Goal: Task Accomplishment & Management: Use online tool/utility

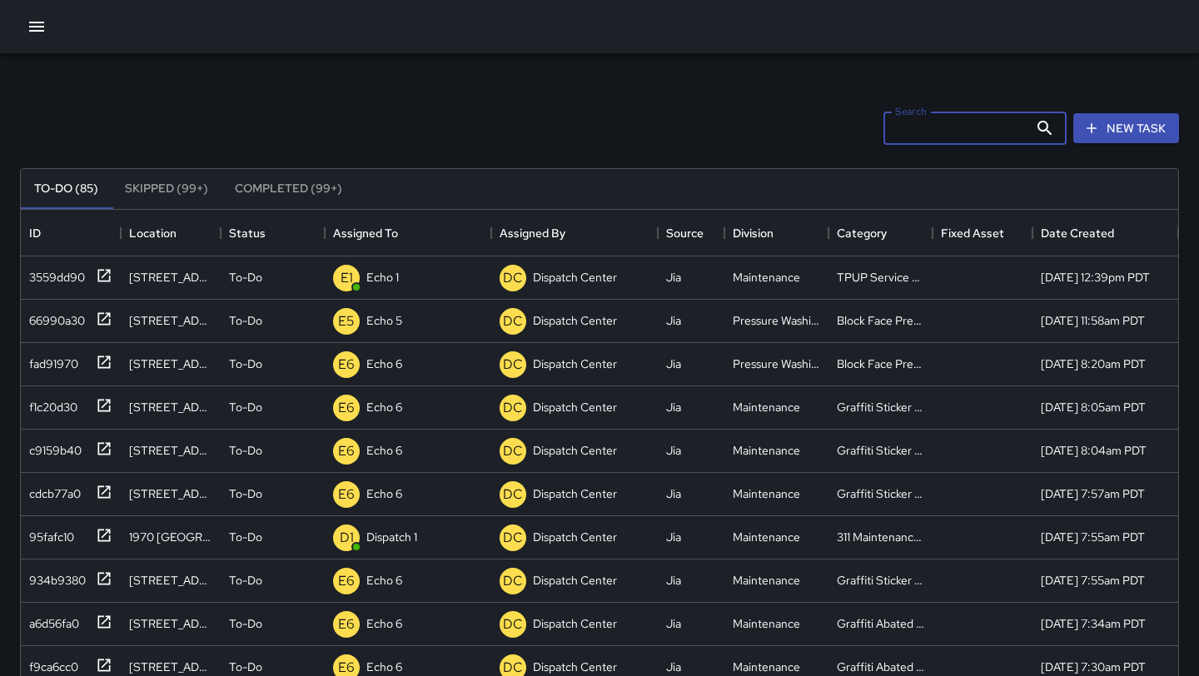
scroll to position [705, 1158]
click at [1108, 132] on button "New Task" at bounding box center [1127, 128] width 106 height 31
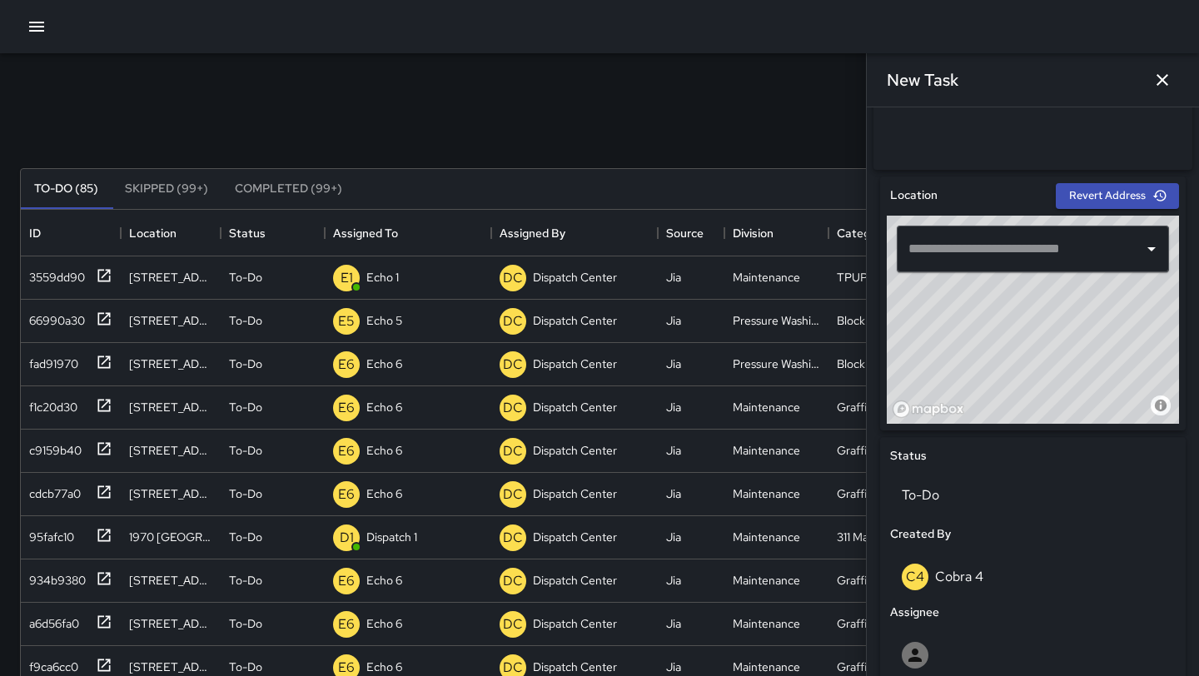
scroll to position [463, 0]
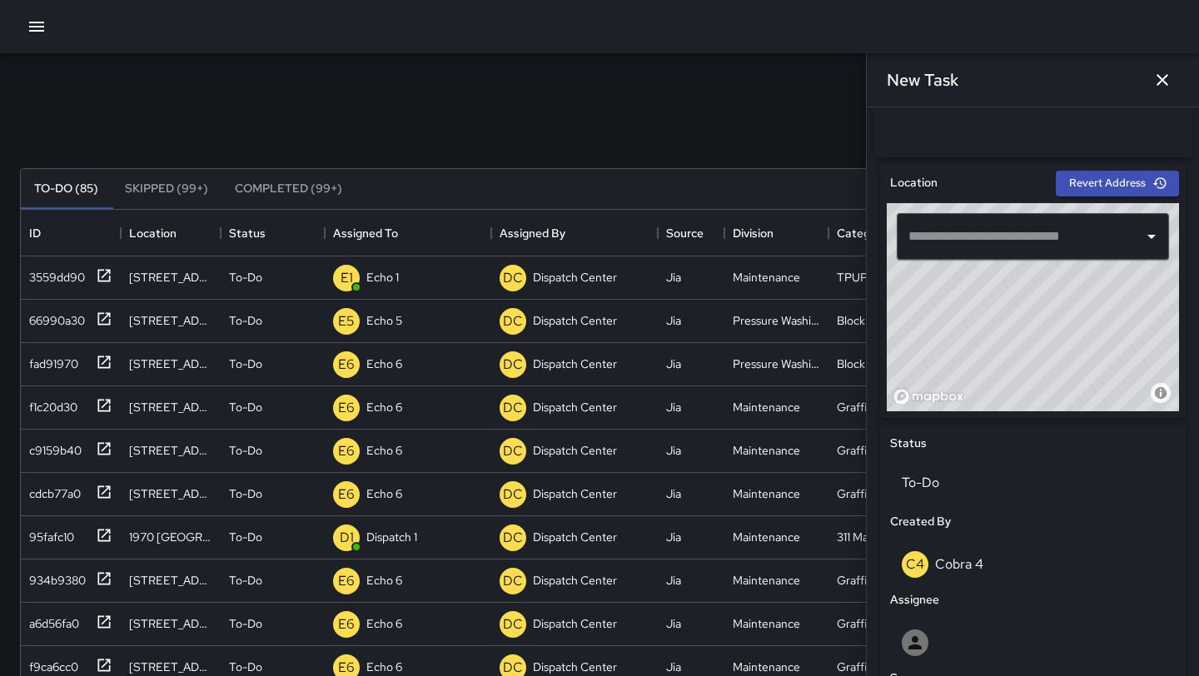
click at [940, 237] on input "text" at bounding box center [1021, 237] width 232 height 32
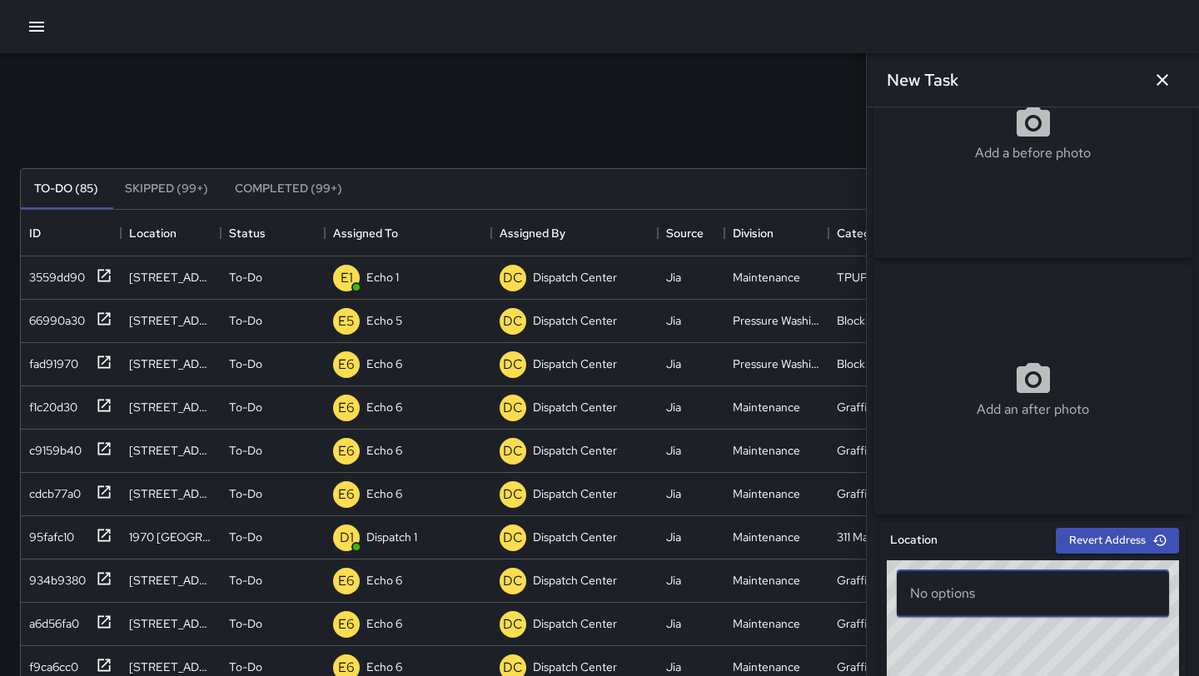
scroll to position [0, 0]
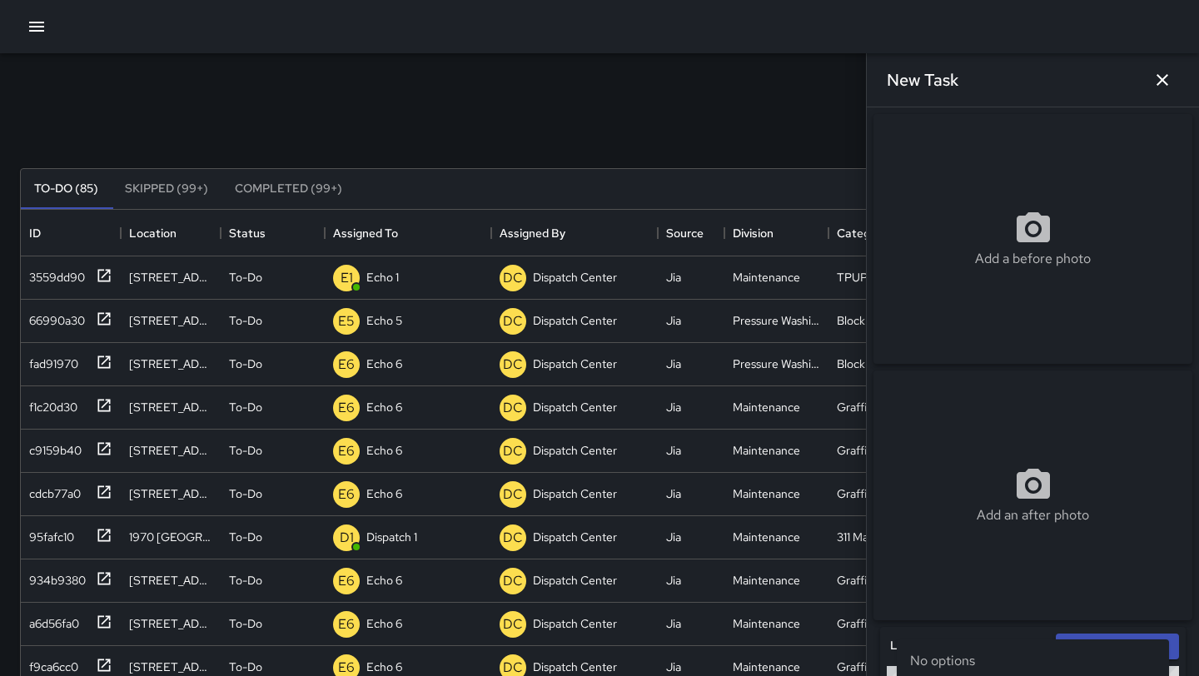
type input "**********"
click at [1174, 77] on button "button" at bounding box center [1162, 79] width 33 height 33
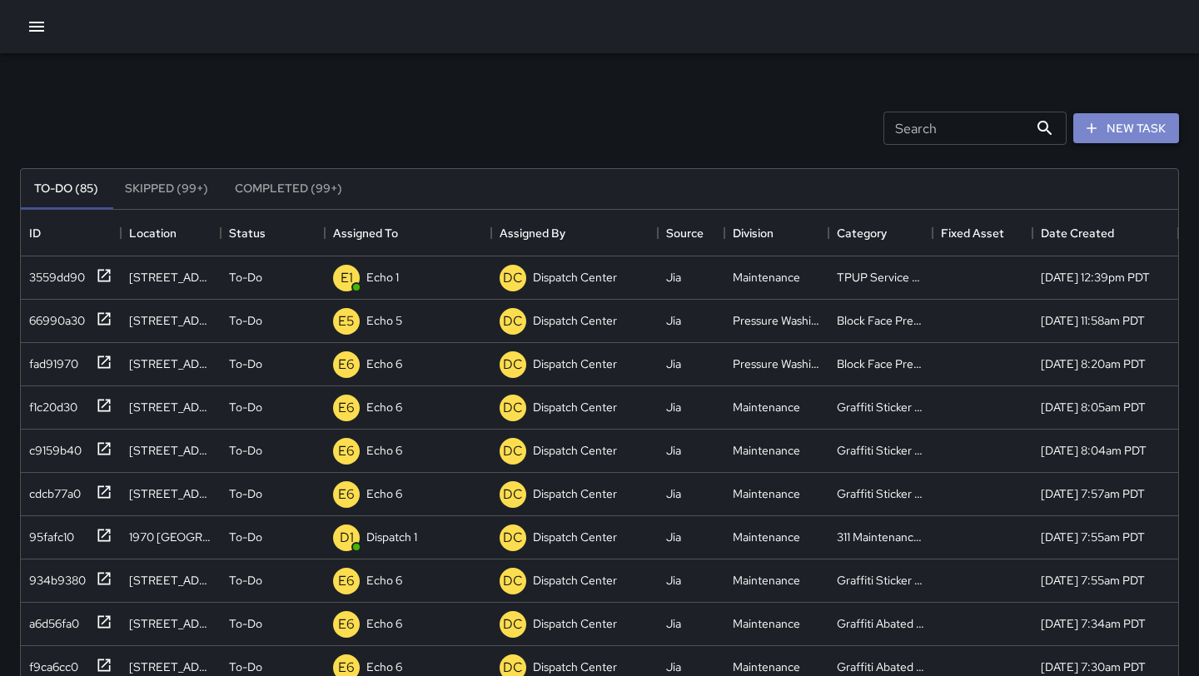
click at [1140, 120] on button "New Task" at bounding box center [1127, 128] width 106 height 31
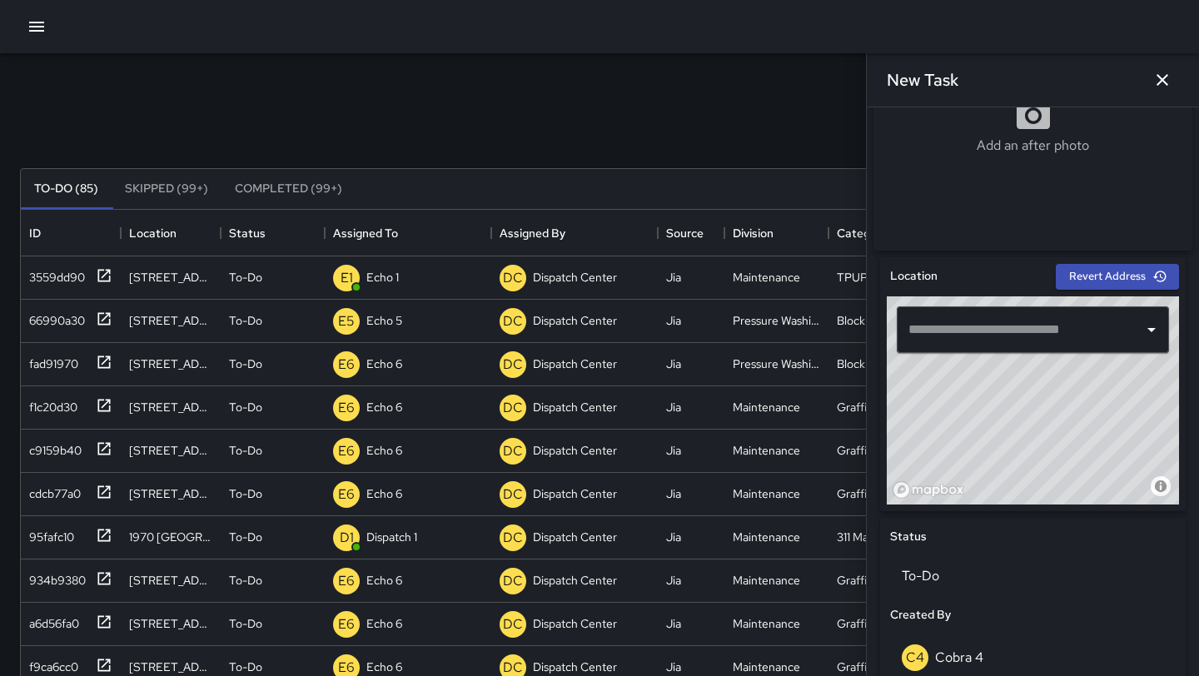
scroll to position [372, 0]
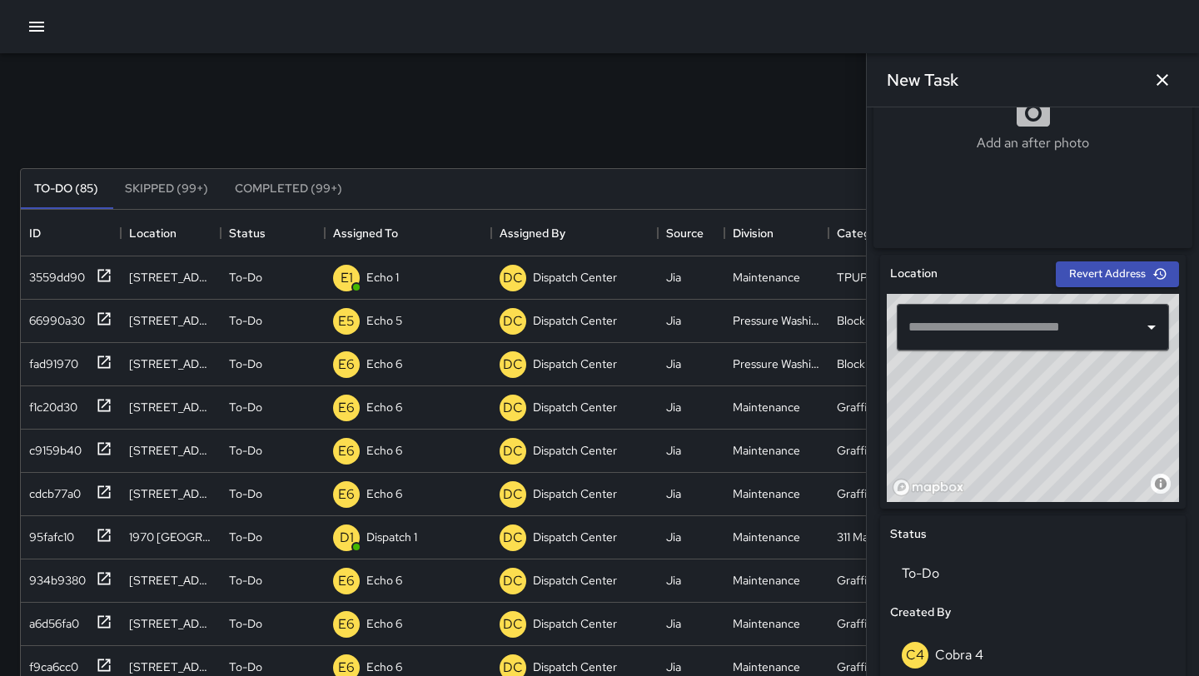
click at [969, 328] on input "text" at bounding box center [1021, 328] width 232 height 32
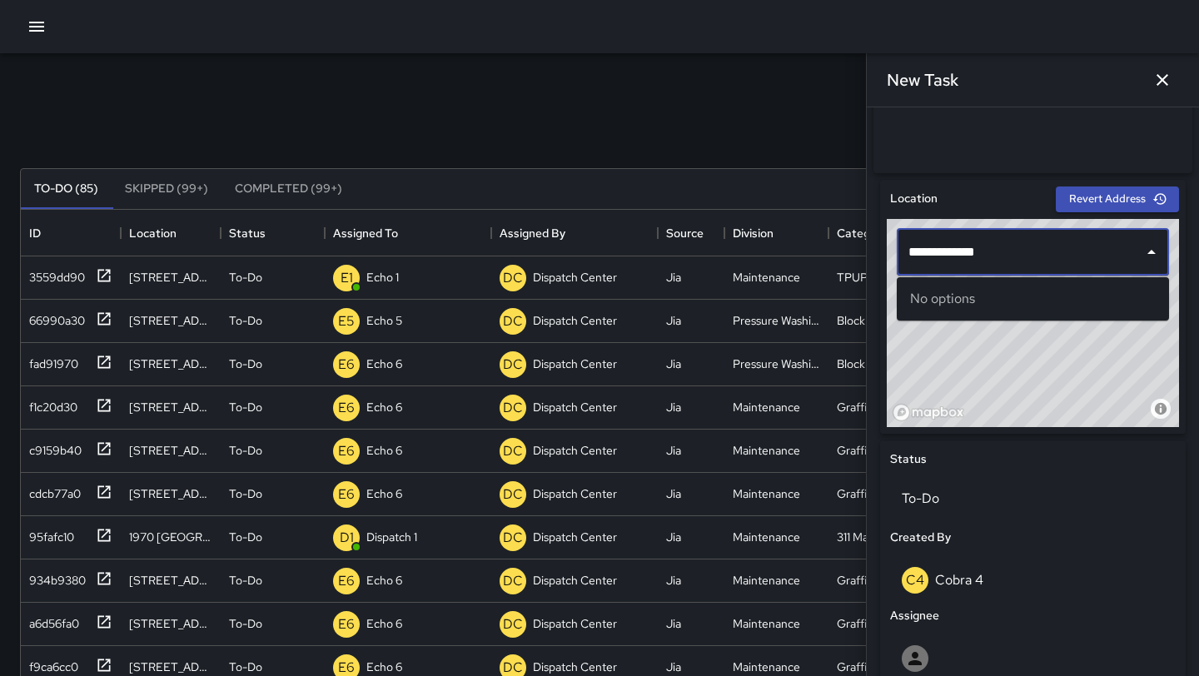
scroll to position [456, 0]
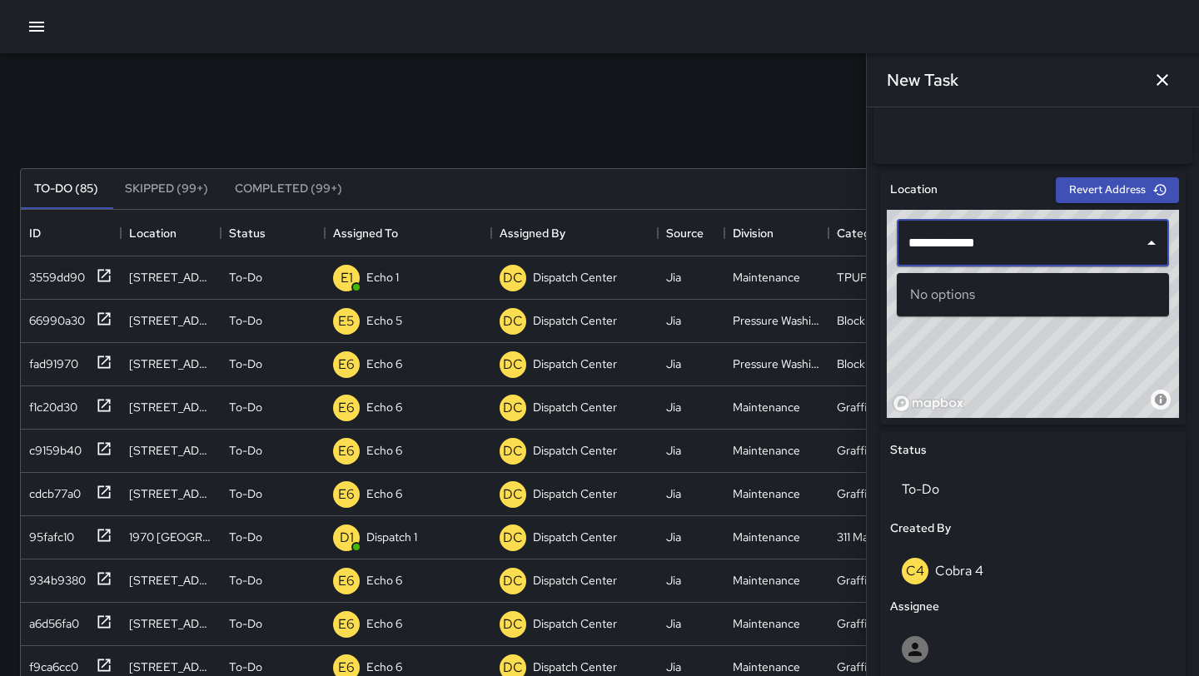
click at [1029, 259] on input "**********" at bounding box center [1021, 243] width 232 height 32
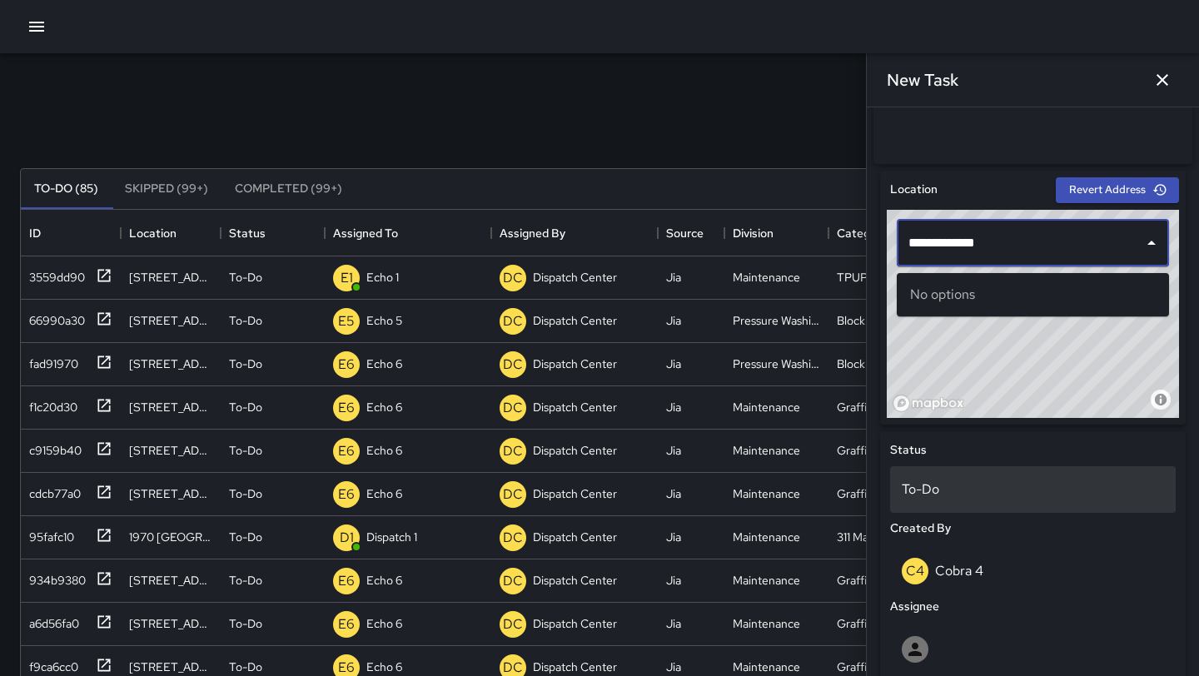
type input "**********"
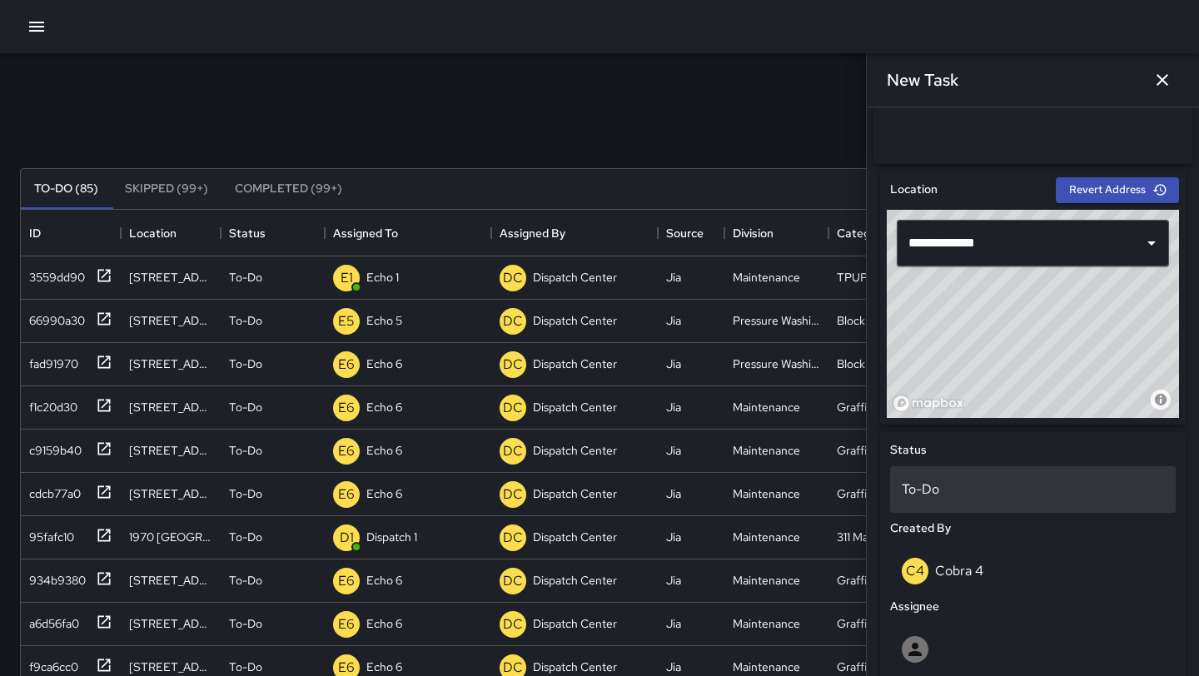
click at [1026, 483] on div "To-Do" at bounding box center [1033, 489] width 286 height 47
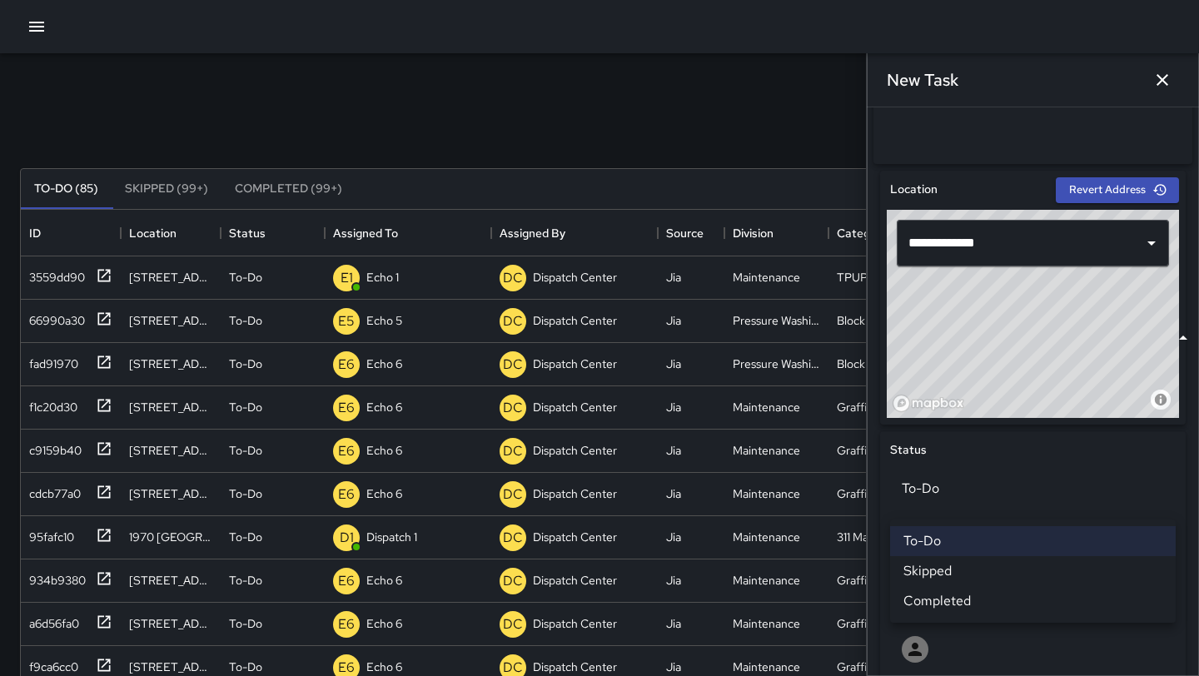
click at [994, 484] on div at bounding box center [599, 338] width 1199 height 676
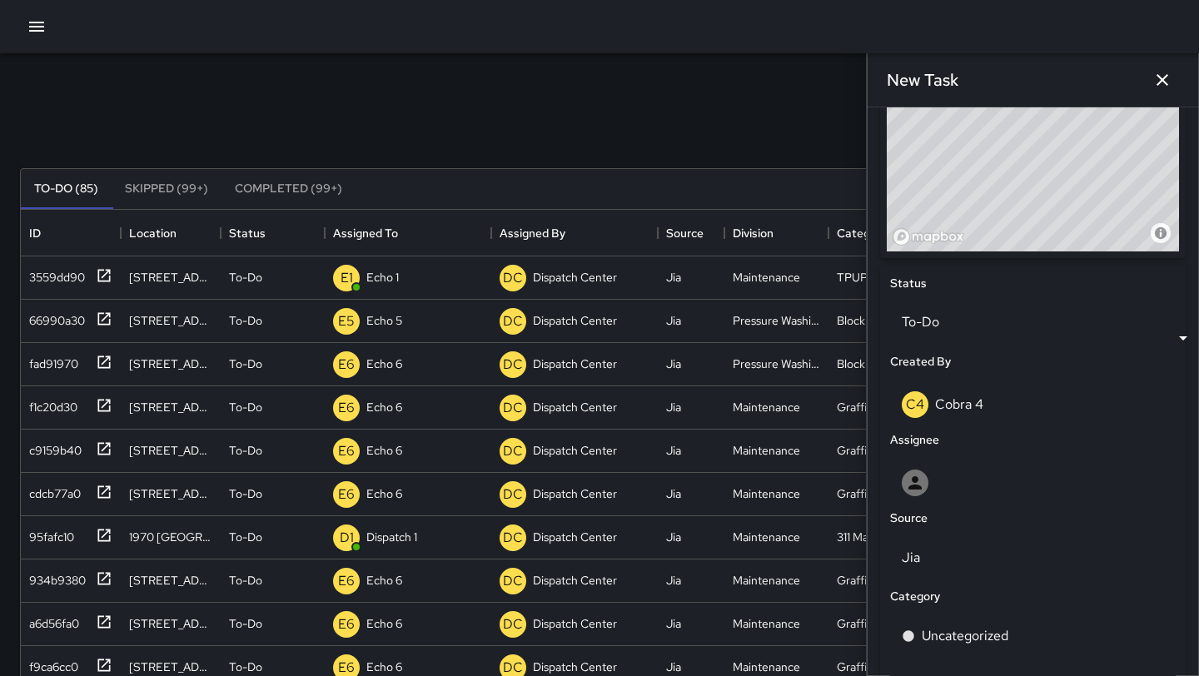
scroll to position [625, 0]
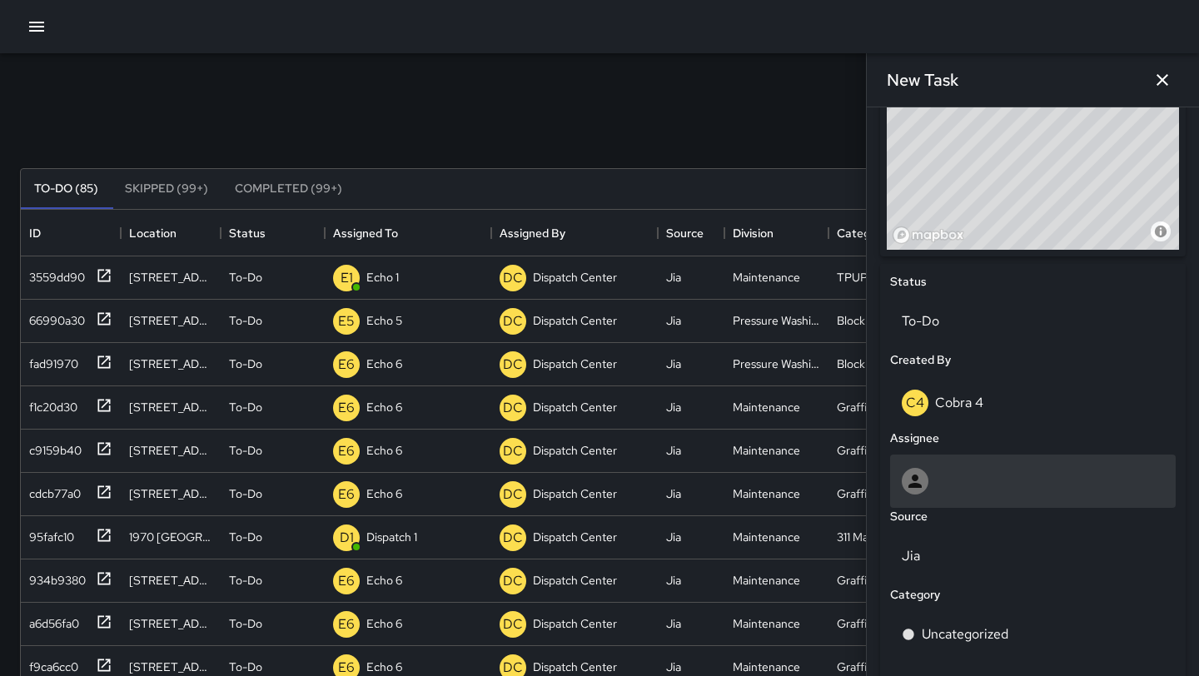
click at [1000, 485] on div at bounding box center [1033, 481] width 262 height 27
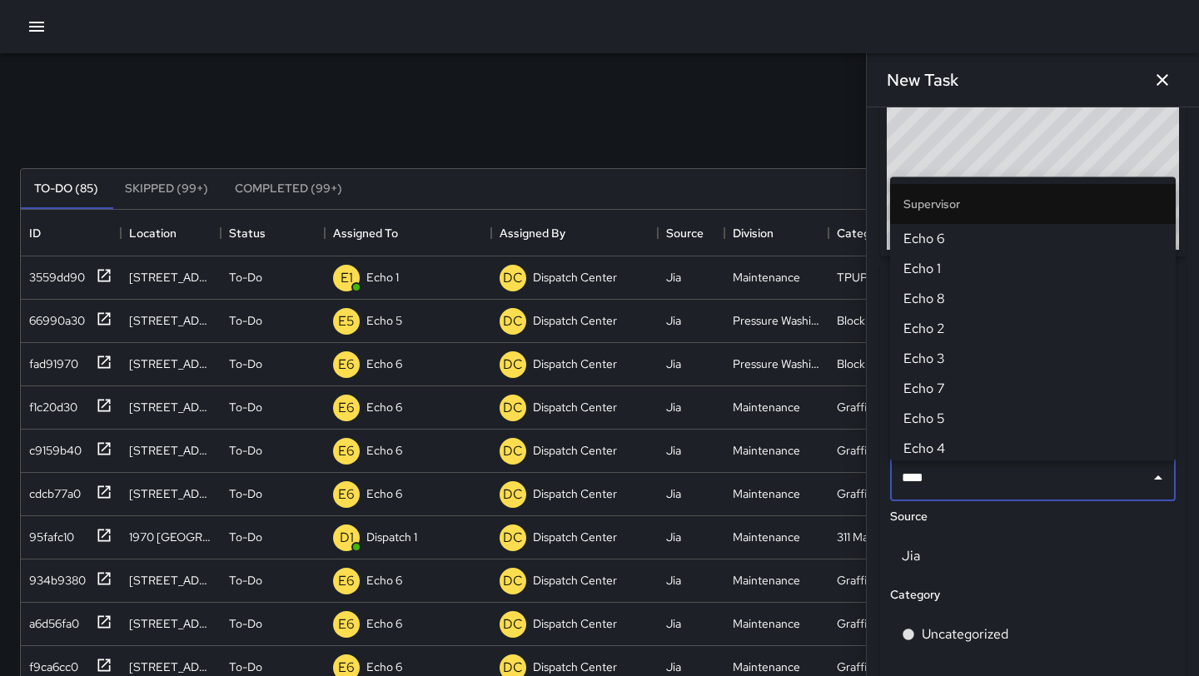
type input "****"
click at [984, 415] on span "Echo 5" at bounding box center [1033, 419] width 259 height 20
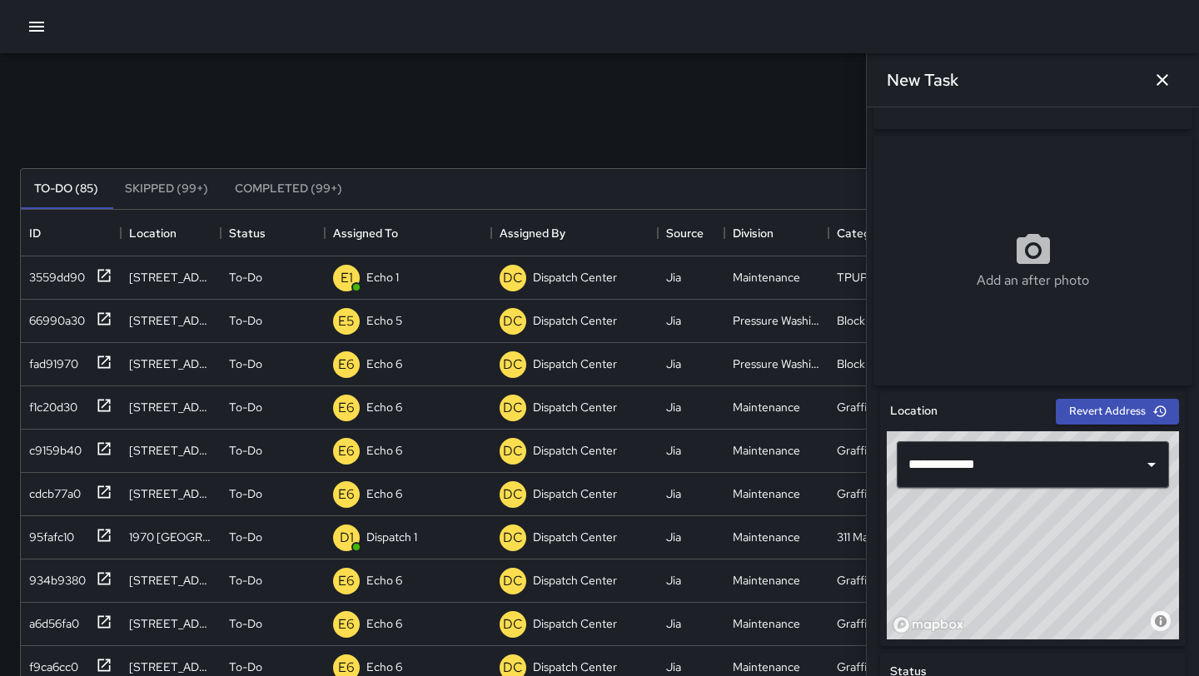
scroll to position [203, 0]
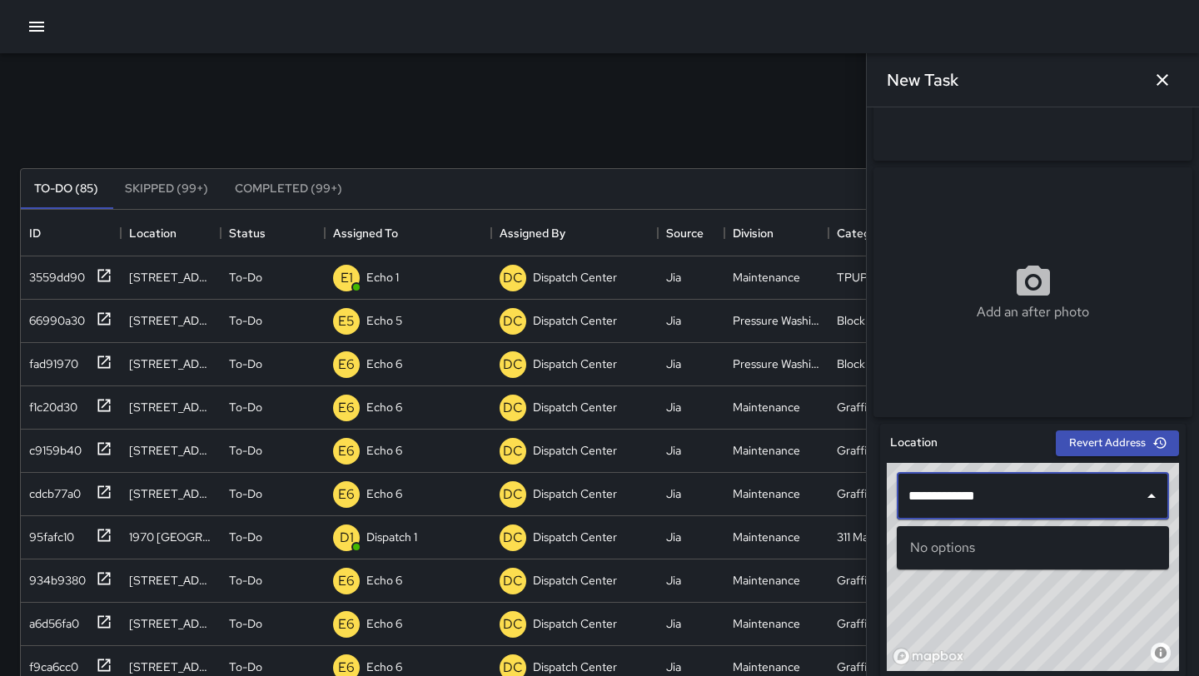
click at [1026, 509] on input "**********" at bounding box center [1021, 497] width 232 height 32
click at [1157, 501] on icon "Close" at bounding box center [1152, 496] width 20 height 20
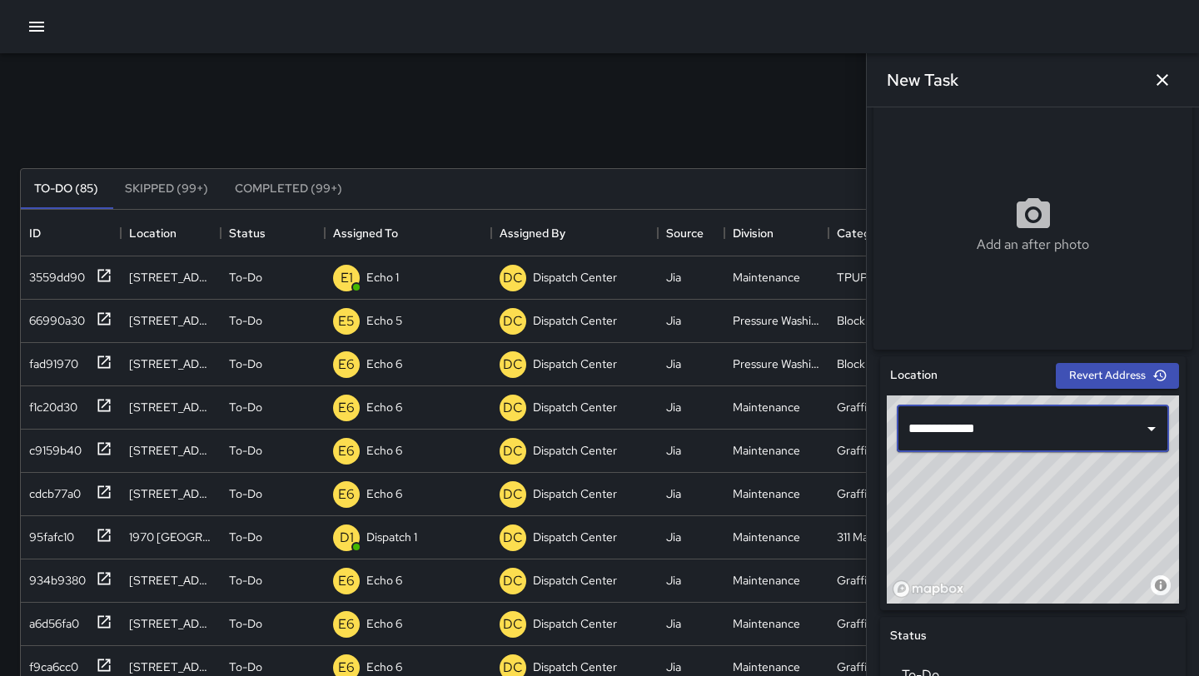
scroll to position [302, 0]
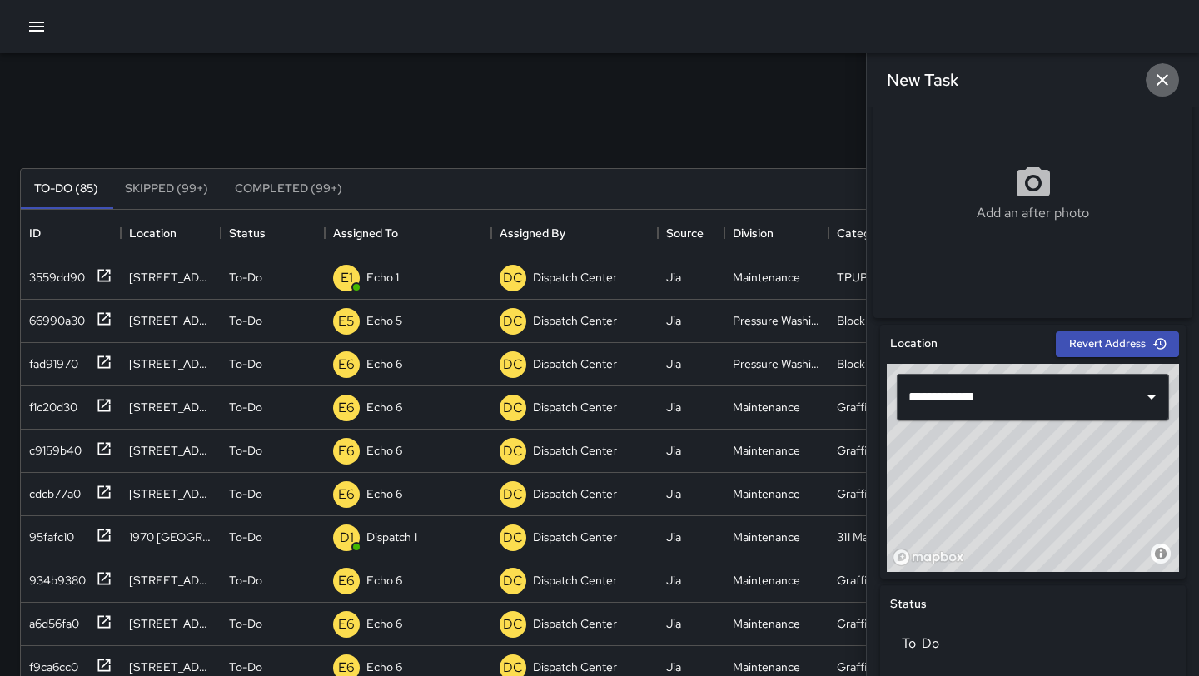
click at [1161, 81] on icon "button" at bounding box center [1163, 80] width 12 height 12
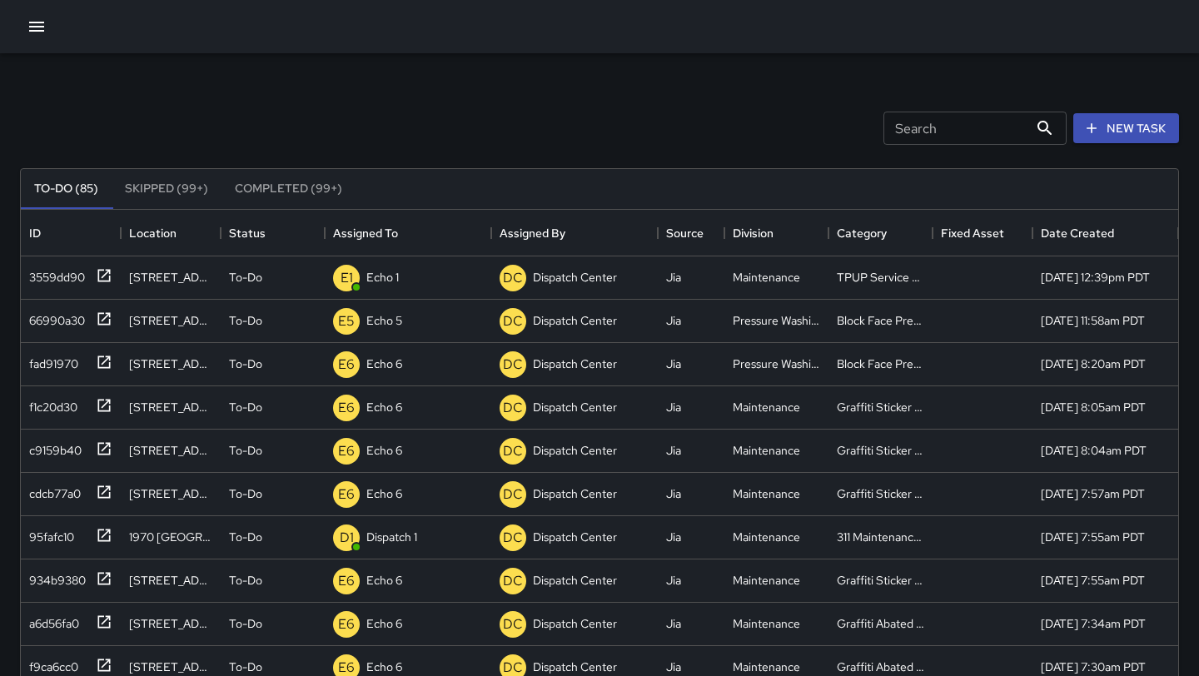
click at [43, 27] on icon "button" at bounding box center [36, 27] width 15 height 10
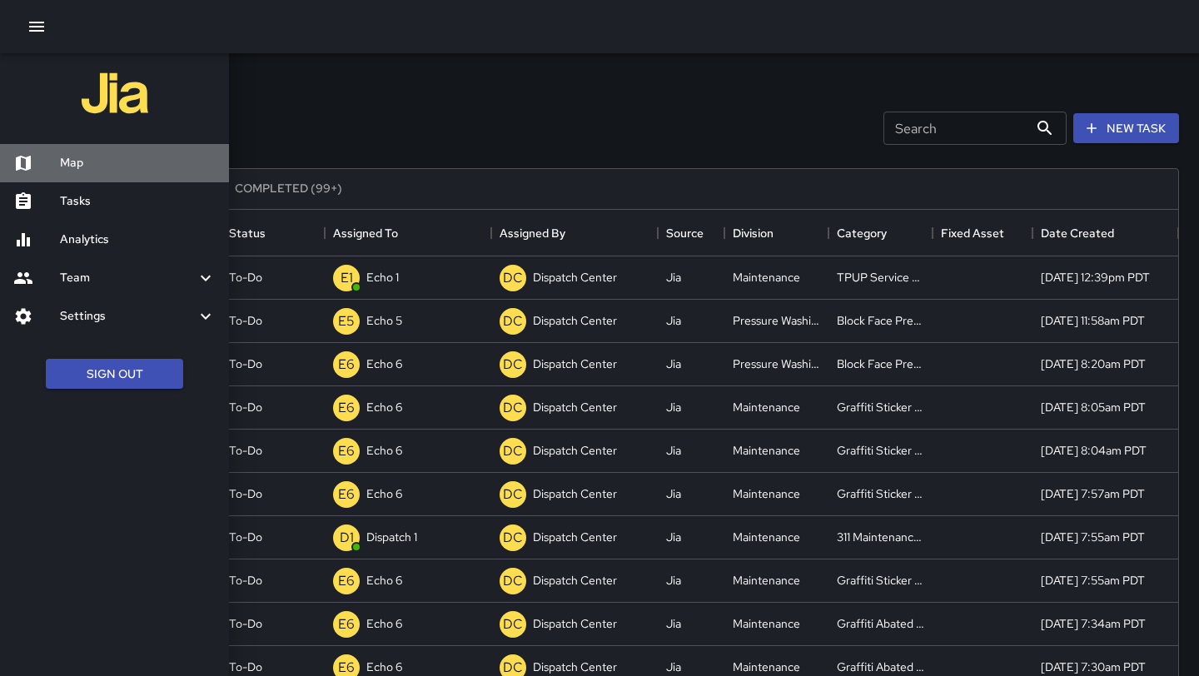
click at [147, 172] on div "Map" at bounding box center [114, 163] width 229 height 38
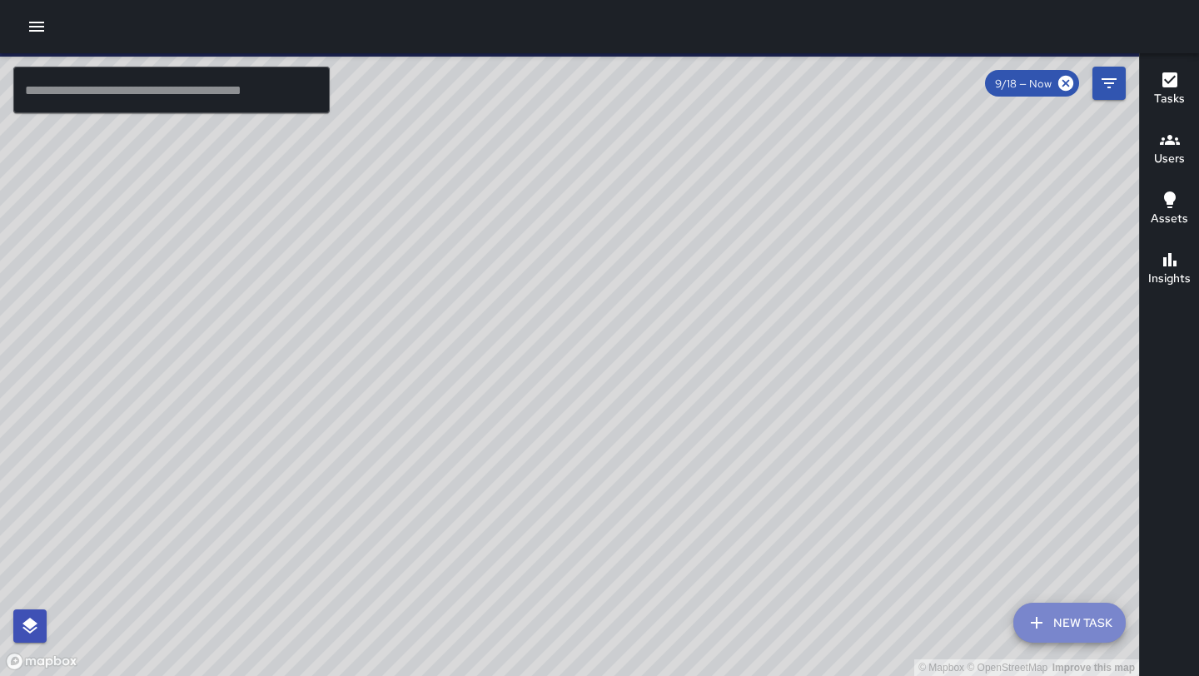
click at [1055, 634] on button "New Task" at bounding box center [1070, 623] width 112 height 40
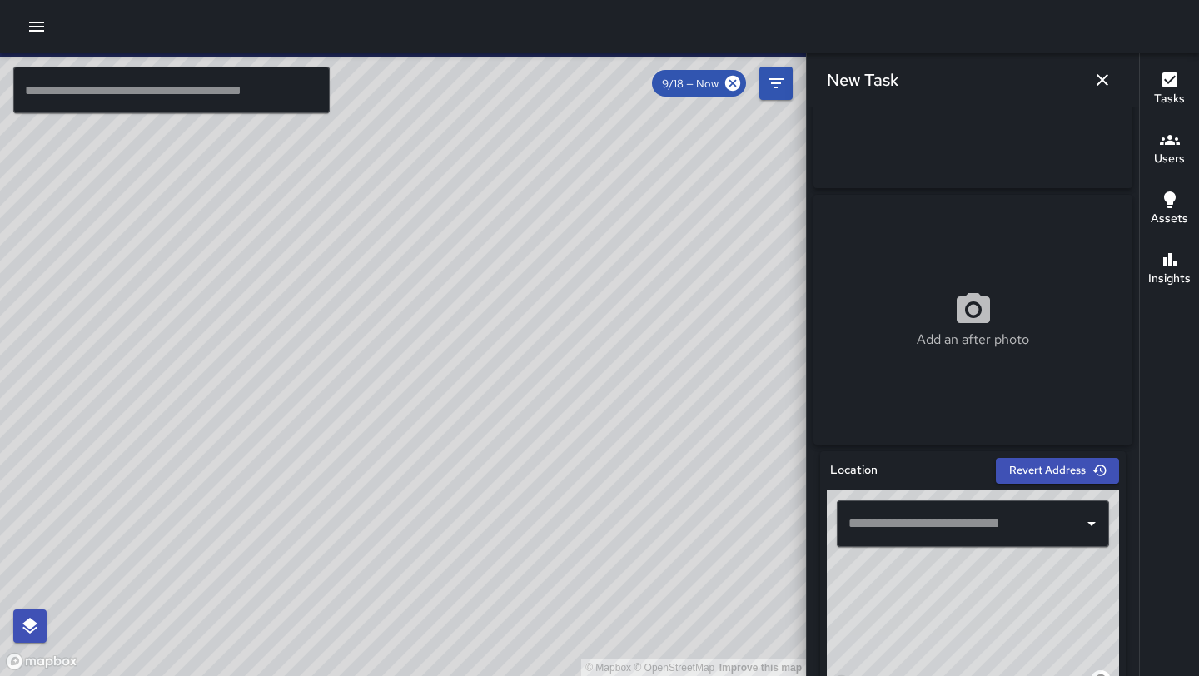
scroll to position [178, 0]
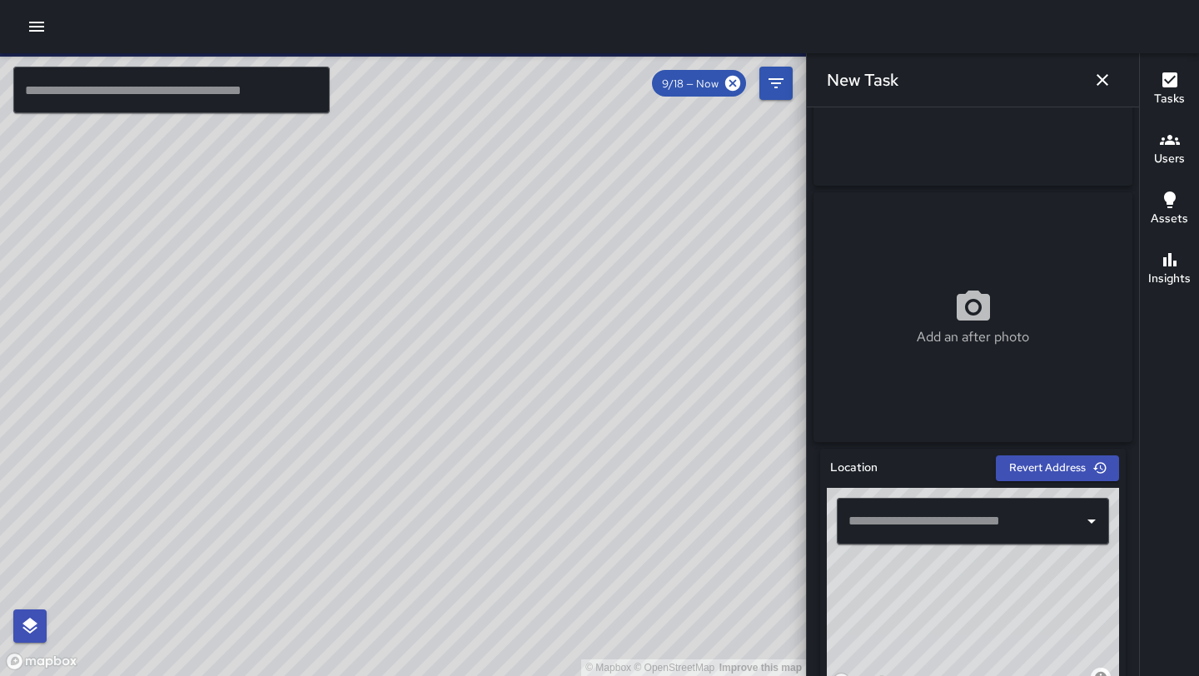
click at [937, 525] on input "text" at bounding box center [961, 522] width 232 height 32
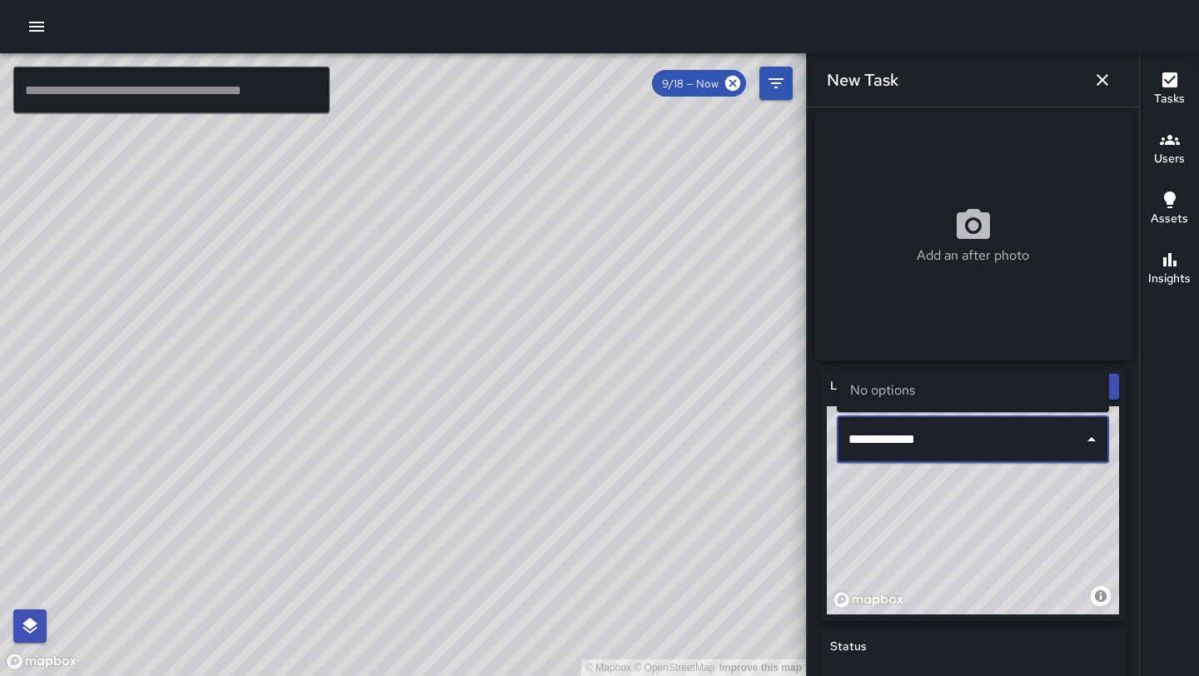
scroll to position [361, 0]
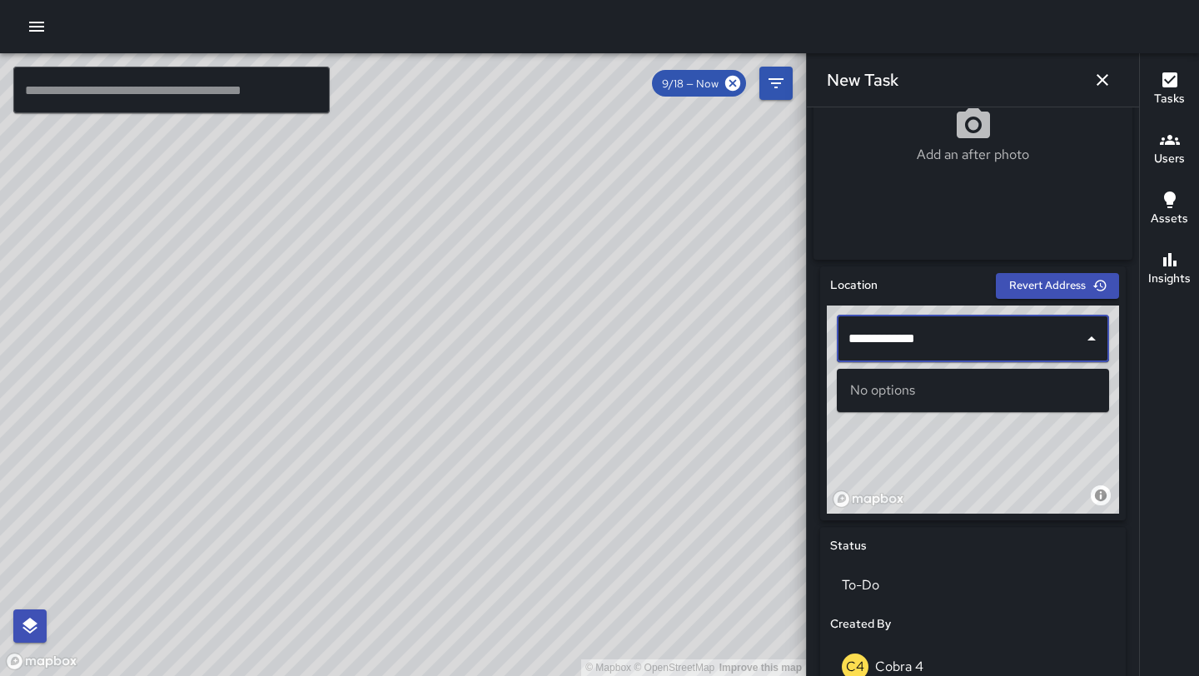
click at [954, 398] on div "No options" at bounding box center [973, 390] width 272 height 43
click at [880, 384] on div "No options" at bounding box center [973, 390] width 272 height 43
type input "**********"
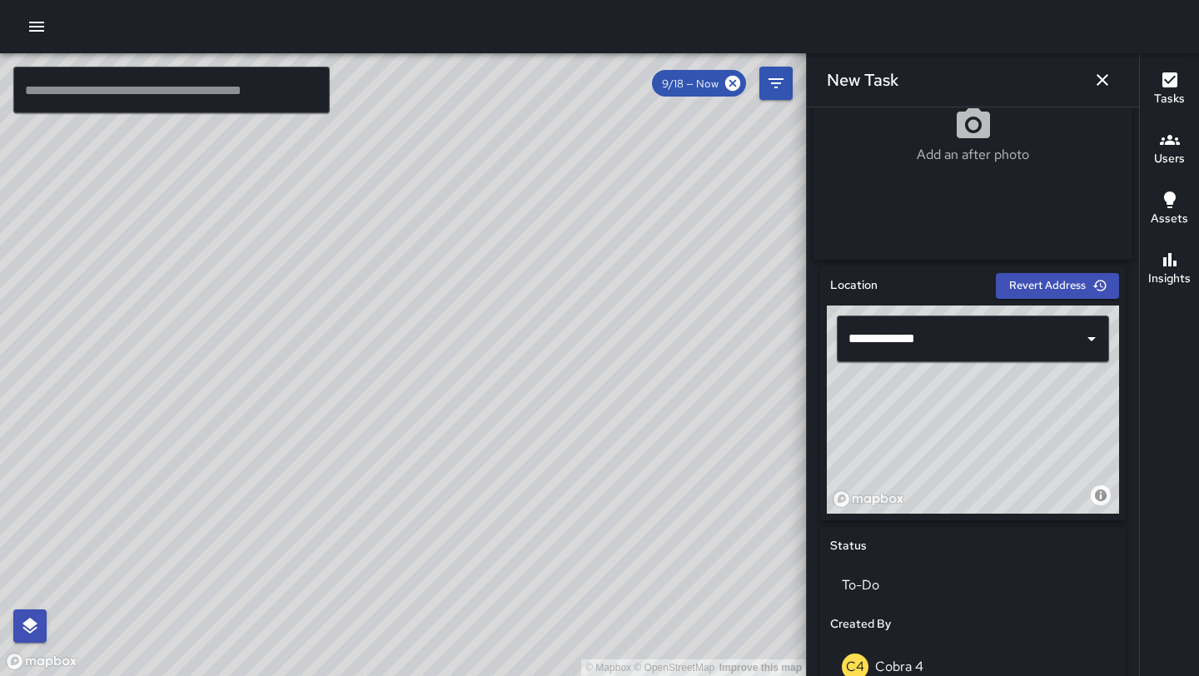
drag, startPoint x: 228, startPoint y: 521, endPoint x: 530, endPoint y: 325, distance: 359.9
click at [530, 325] on div "© Mapbox © OpenStreetMap Improve this map" at bounding box center [403, 364] width 806 height 623
click at [1107, 82] on icon "button" at bounding box center [1103, 80] width 20 height 20
